Goal: Task Accomplishment & Management: Use online tool/utility

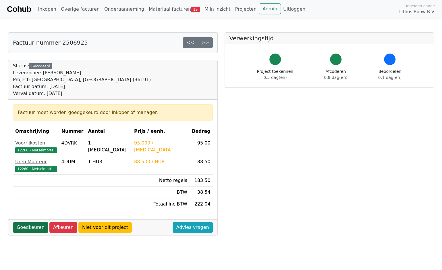
click at [32, 228] on link "Goedkeuren" at bounding box center [30, 227] width 35 height 11
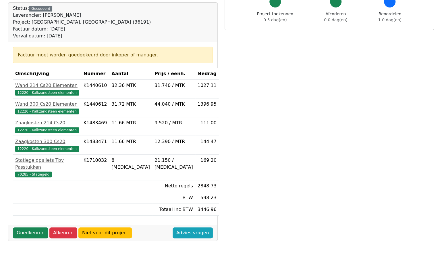
scroll to position [86, 0]
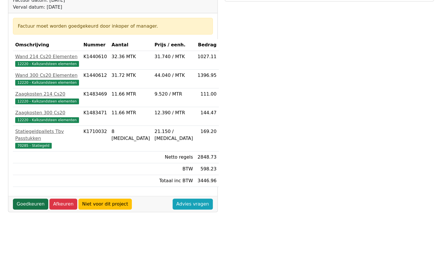
click at [33, 198] on link "Goedkeuren" at bounding box center [30, 203] width 35 height 11
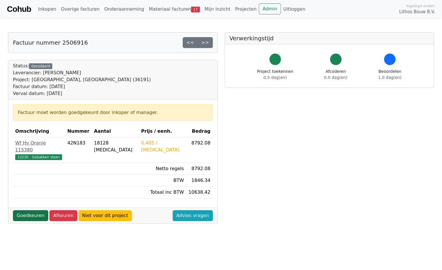
click at [27, 210] on link "Goedkeuren" at bounding box center [30, 215] width 35 height 11
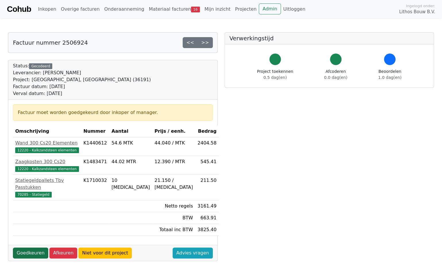
click at [28, 247] on link "Goedkeuren" at bounding box center [30, 252] width 35 height 11
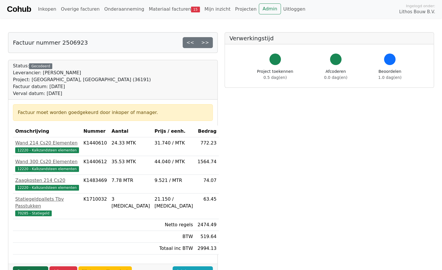
click at [31, 266] on link "Goedkeuren" at bounding box center [30, 271] width 35 height 11
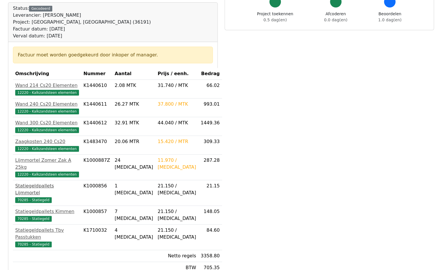
scroll to position [115, 0]
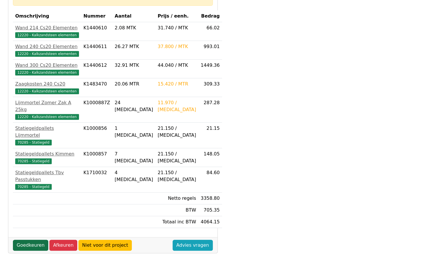
click at [24, 239] on link "Goedkeuren" at bounding box center [30, 244] width 35 height 11
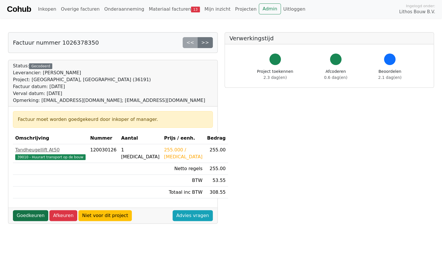
click at [28, 213] on link "Goedkeuren" at bounding box center [30, 215] width 35 height 11
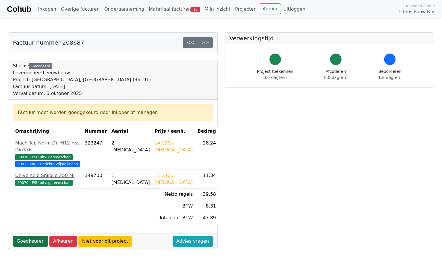
click at [32, 242] on link "Goedkeuren" at bounding box center [30, 240] width 35 height 11
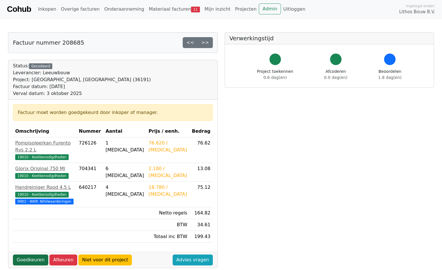
click at [40, 257] on link "Goedkeuren" at bounding box center [30, 259] width 35 height 11
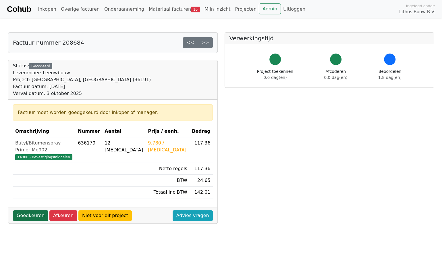
click at [30, 210] on link "Goedkeuren" at bounding box center [30, 215] width 35 height 11
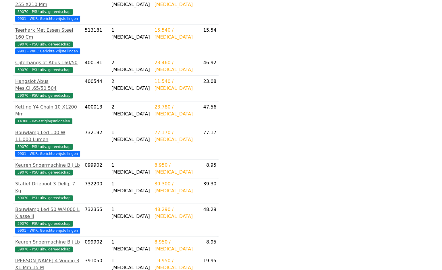
scroll to position [201, 0]
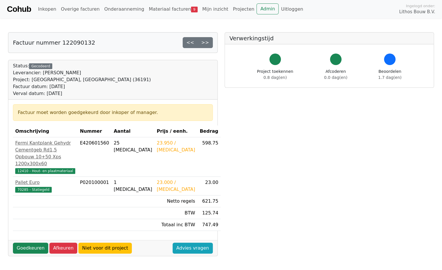
scroll to position [115, 0]
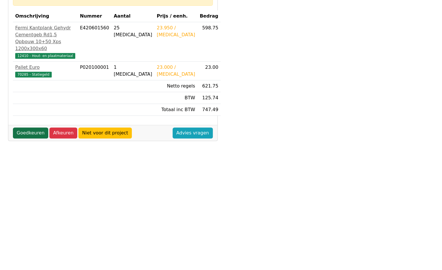
click at [31, 138] on link "Goedkeuren" at bounding box center [30, 132] width 35 height 11
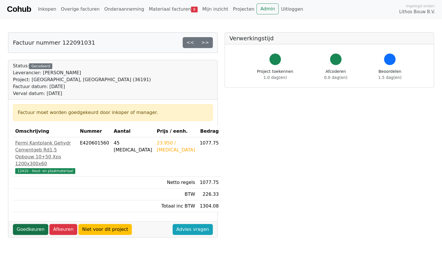
click at [33, 234] on link "Goedkeuren" at bounding box center [30, 229] width 35 height 11
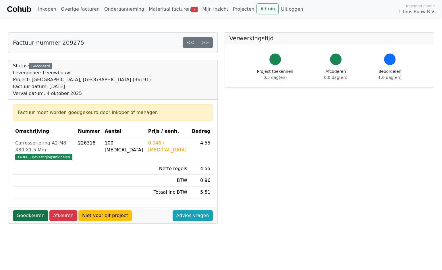
click at [20, 210] on link "Goedkeuren" at bounding box center [30, 215] width 35 height 11
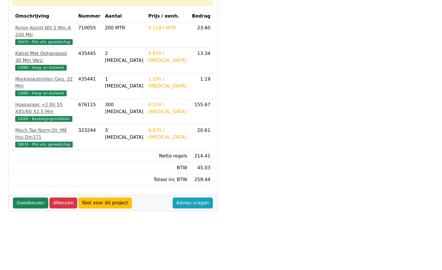
scroll to position [86, 0]
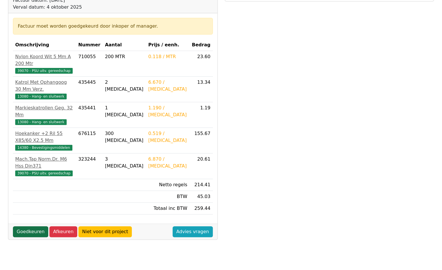
click at [39, 226] on link "Goedkeuren" at bounding box center [30, 231] width 35 height 11
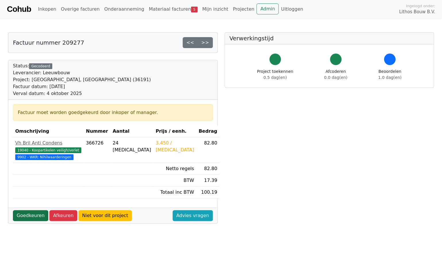
click at [32, 220] on link "Goedkeuren" at bounding box center [30, 215] width 35 height 11
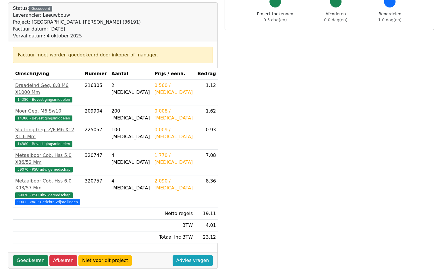
scroll to position [115, 0]
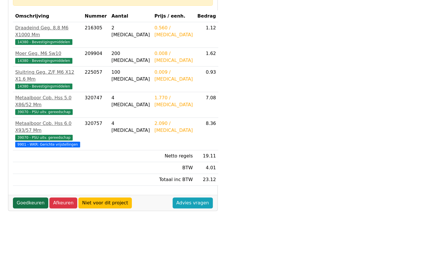
click at [36, 197] on link "Goedkeuren" at bounding box center [30, 202] width 35 height 11
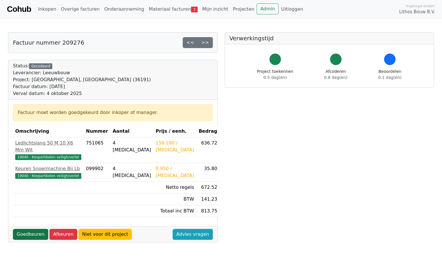
click at [27, 228] on link "Goedkeuren" at bounding box center [30, 233] width 35 height 11
